Goal: Information Seeking & Learning: Learn about a topic

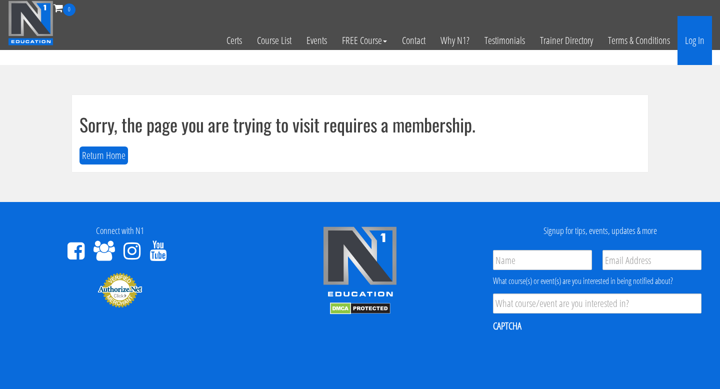
click at [698, 39] on link "Log In" at bounding box center [694, 40] width 34 height 49
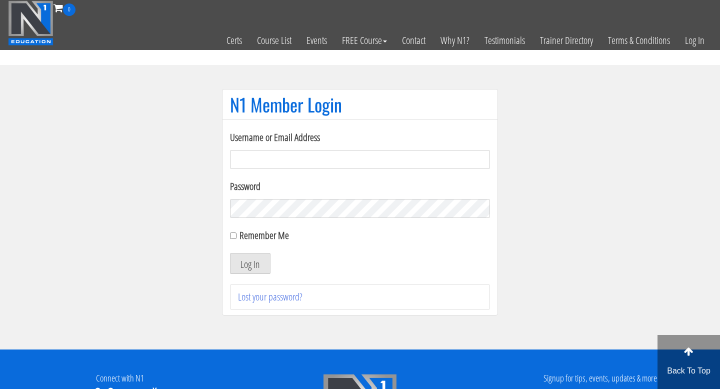
click at [314, 153] on input "Username or Email Address" at bounding box center [360, 159] width 260 height 19
type input "freu91@gmail.com"
click at [259, 259] on button "Log In" at bounding box center [250, 263] width 40 height 21
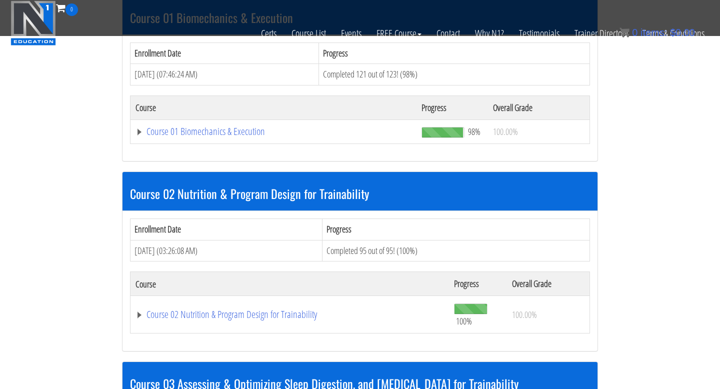
scroll to position [606, 0]
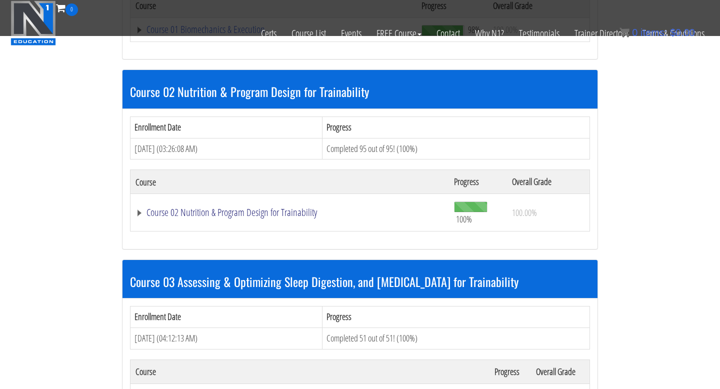
click at [189, 213] on link "Course 02 Nutrition & Program Design for Trainability" at bounding box center [289, 212] width 308 height 10
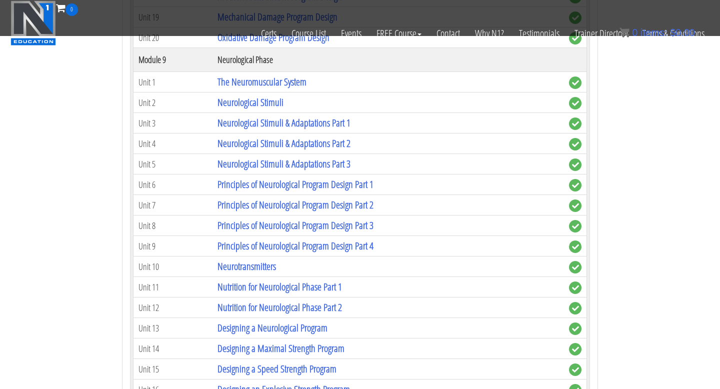
scroll to position [2297, 0]
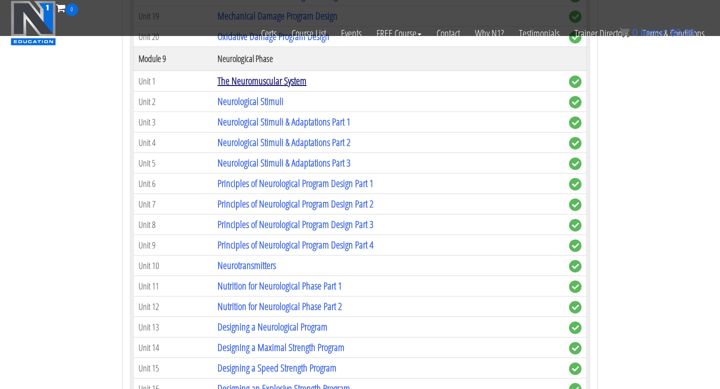
click at [276, 83] on link "The Neuromuscular System" at bounding box center [261, 80] width 89 height 13
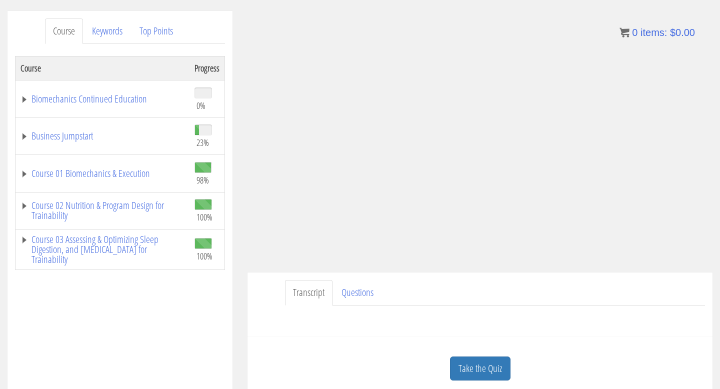
scroll to position [120, 0]
click at [26, 205] on link "Course 02 Nutrition & Program Design for Trainability" at bounding box center [102, 210] width 164 height 20
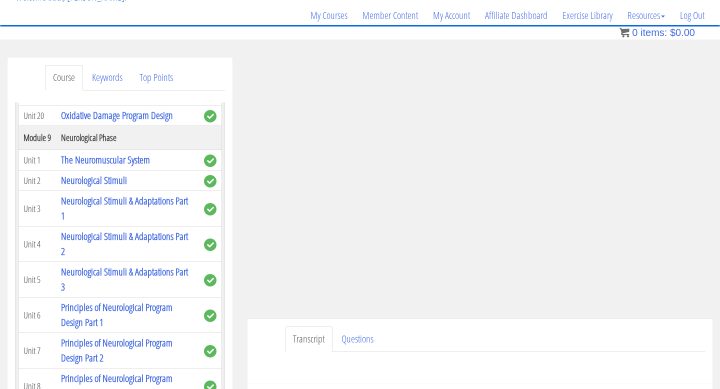
scroll to position [74, 0]
